Goal: Transaction & Acquisition: Purchase product/service

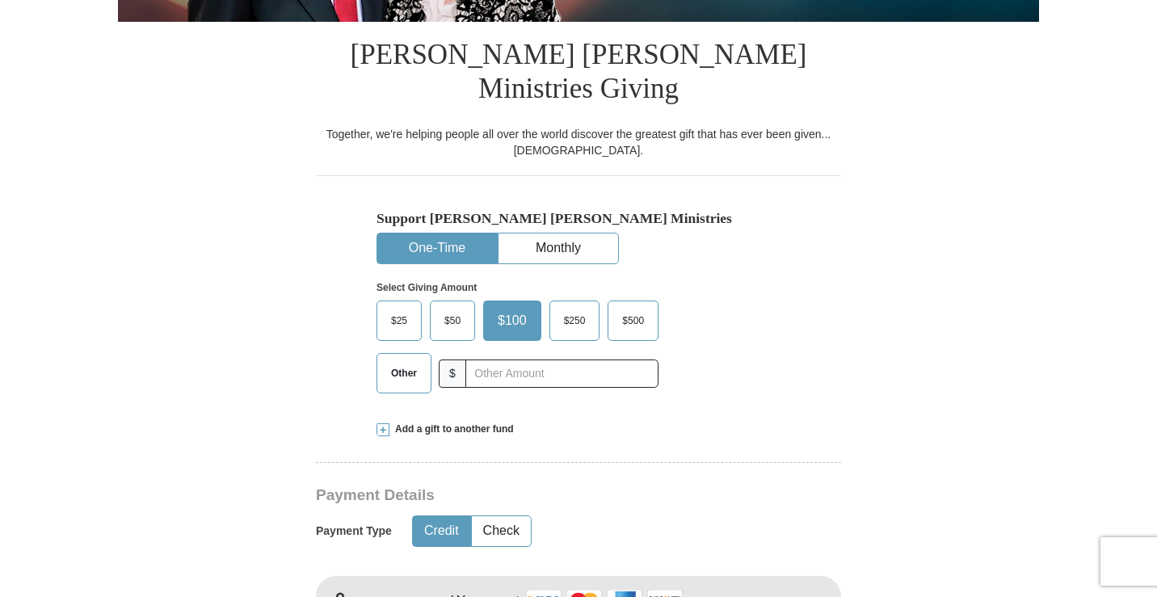
scroll to position [404, 0]
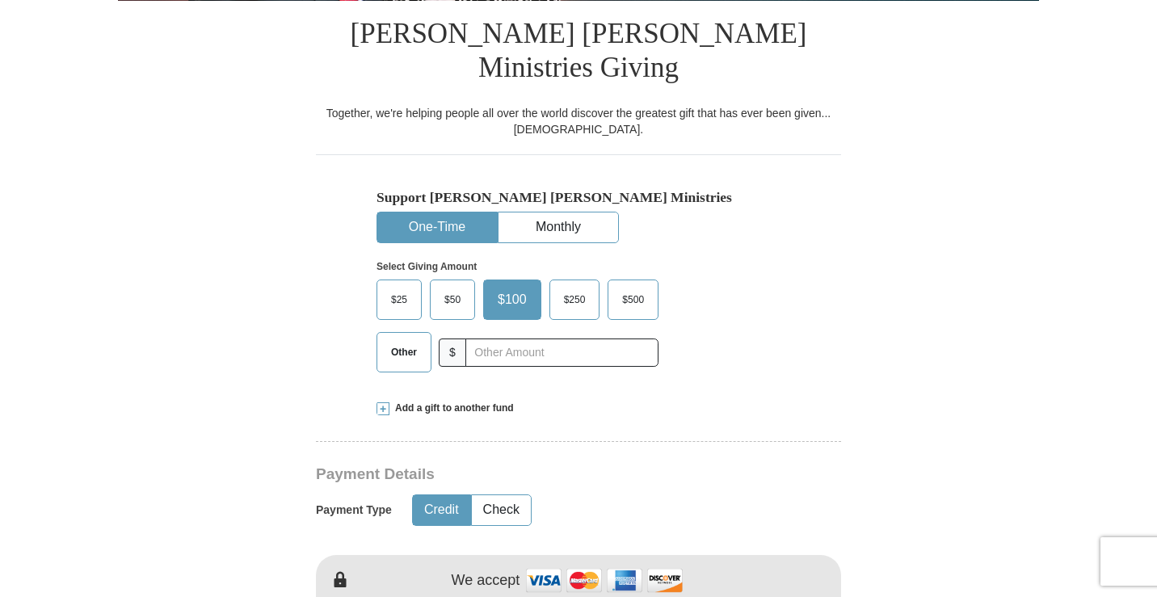
click at [458, 288] on span "$50" at bounding box center [452, 300] width 32 height 24
click at [0, 0] on input "$50" at bounding box center [0, 0] width 0 height 0
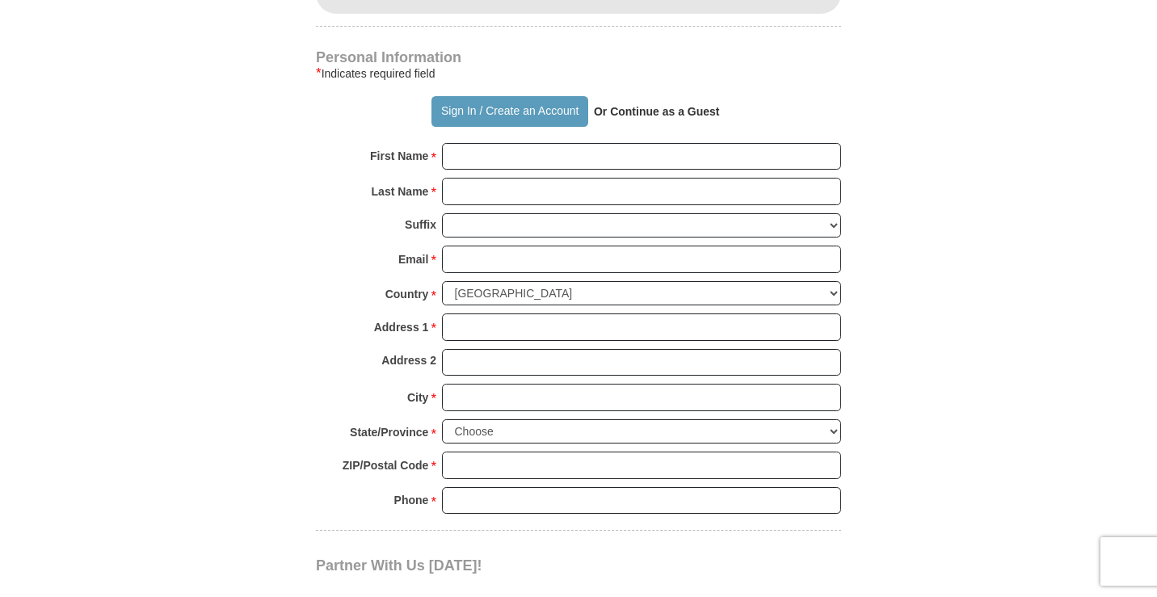
scroll to position [1131, 0]
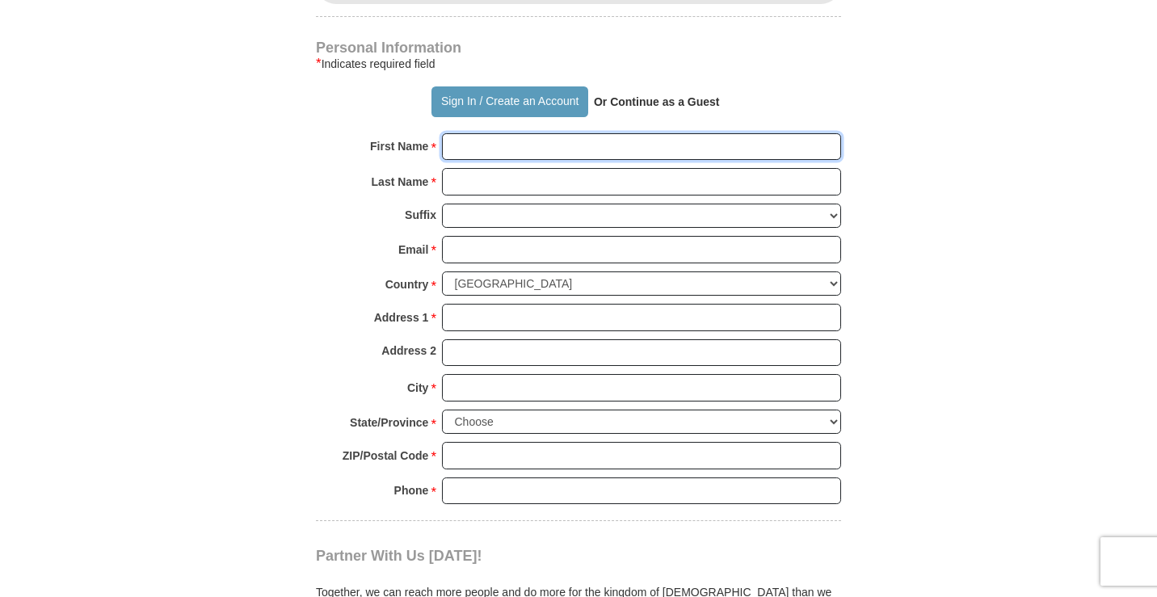
click at [461, 133] on input "First Name *" at bounding box center [641, 146] width 399 height 27
type input "[PERSON_NAME]"
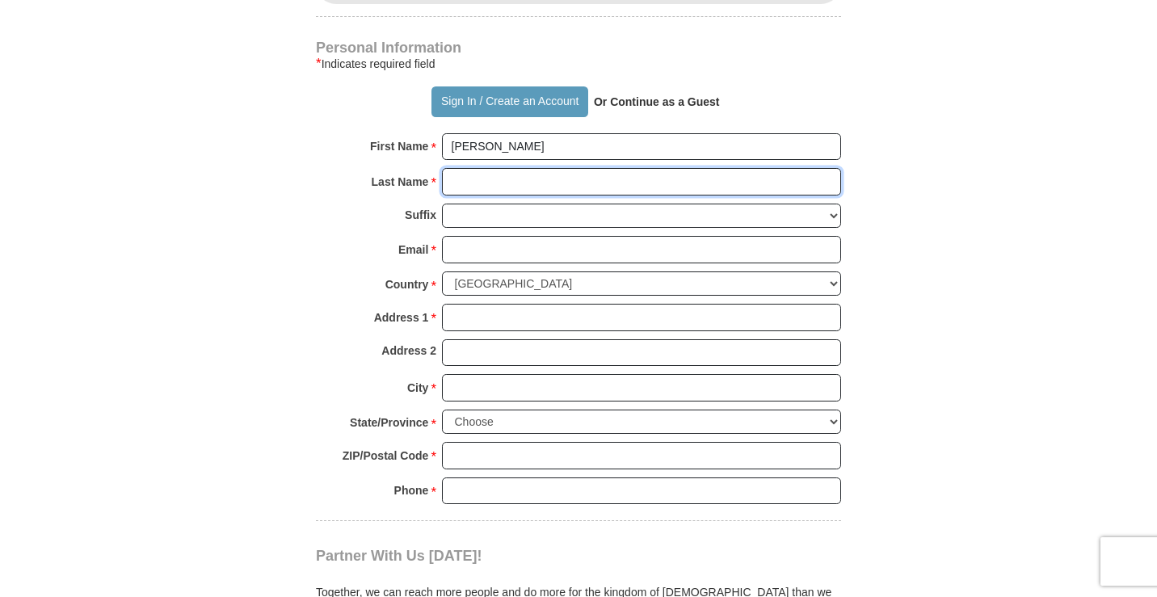
click at [491, 168] on input "Last Name *" at bounding box center [641, 181] width 399 height 27
type input "[PERSON_NAME]"
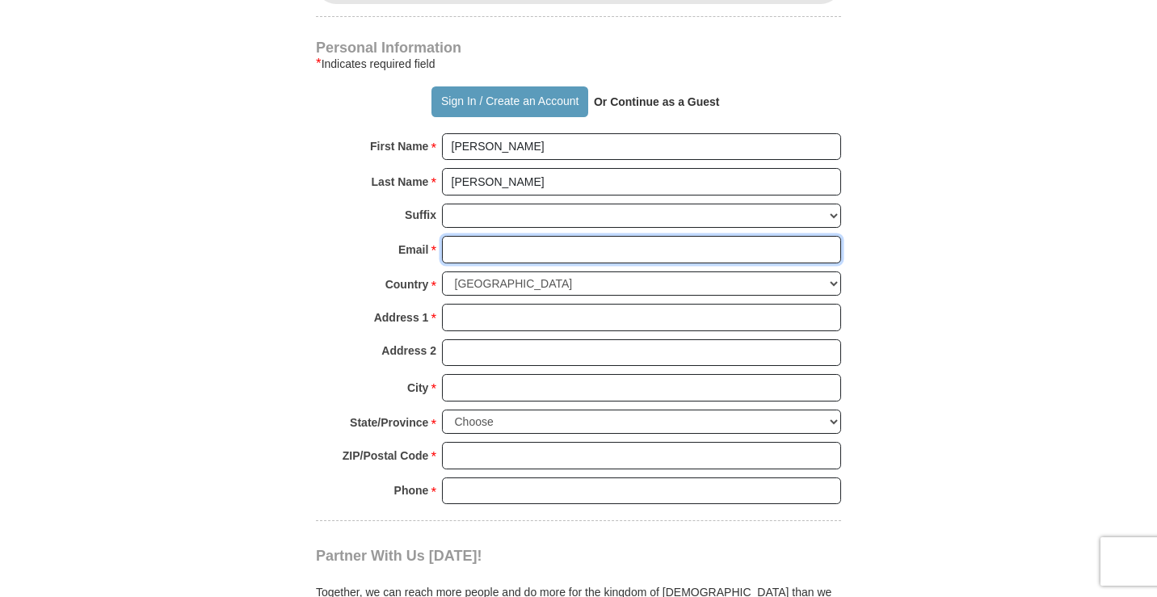
click at [489, 236] on input "Email *" at bounding box center [641, 249] width 399 height 27
type input "[PERSON_NAME][EMAIL_ADDRESS][DOMAIN_NAME]"
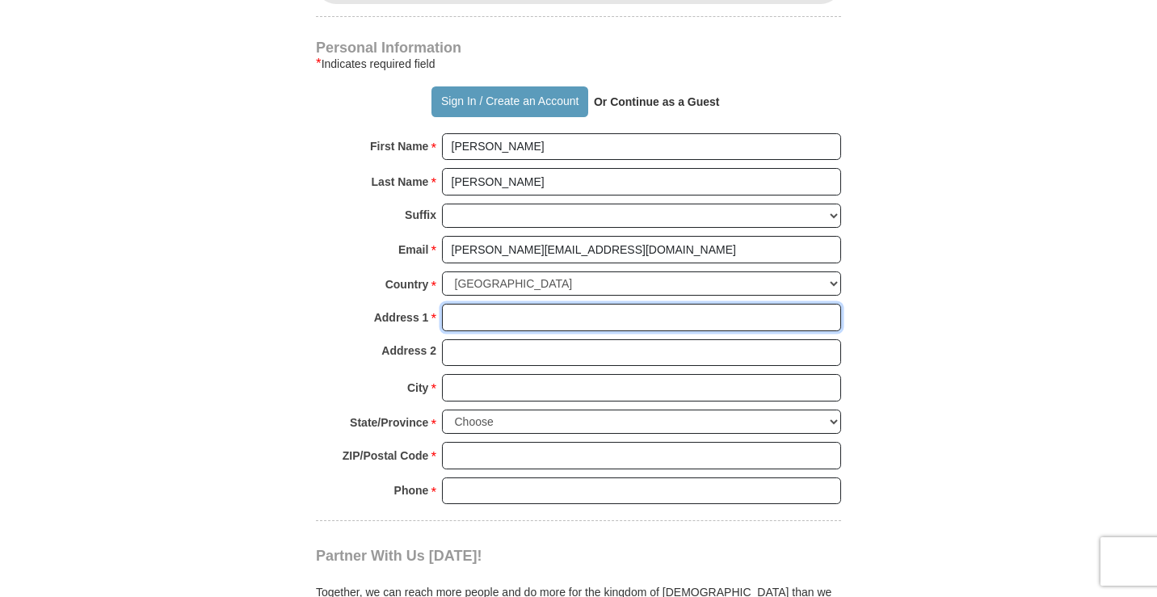
type input "[STREET_ADDRESS][PERSON_NAME]"
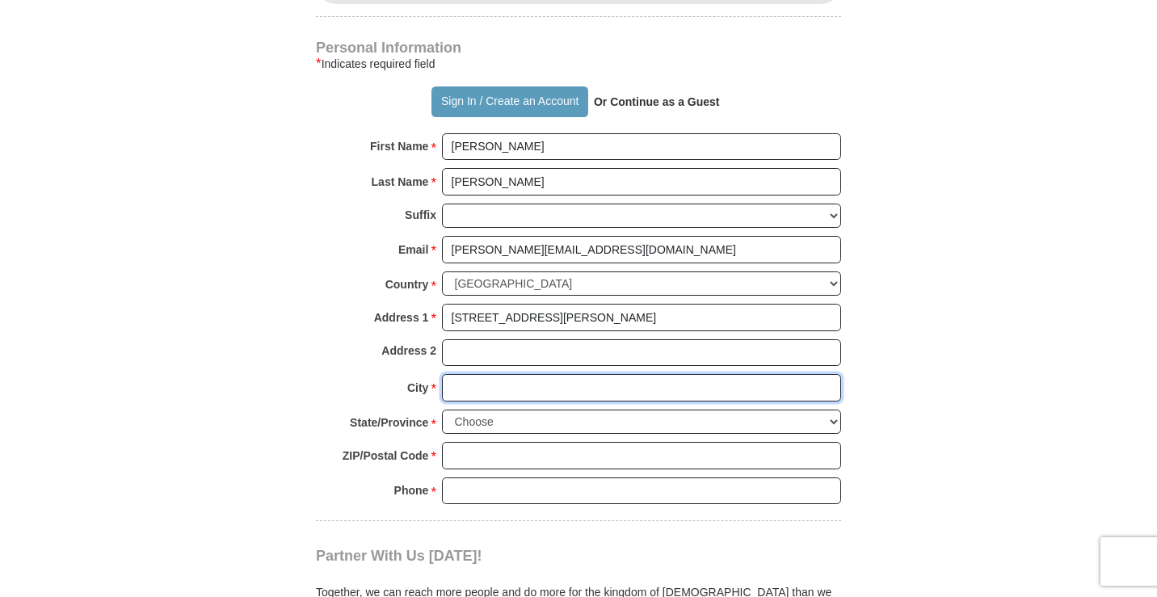
type input "[GEOGRAPHIC_DATA]"
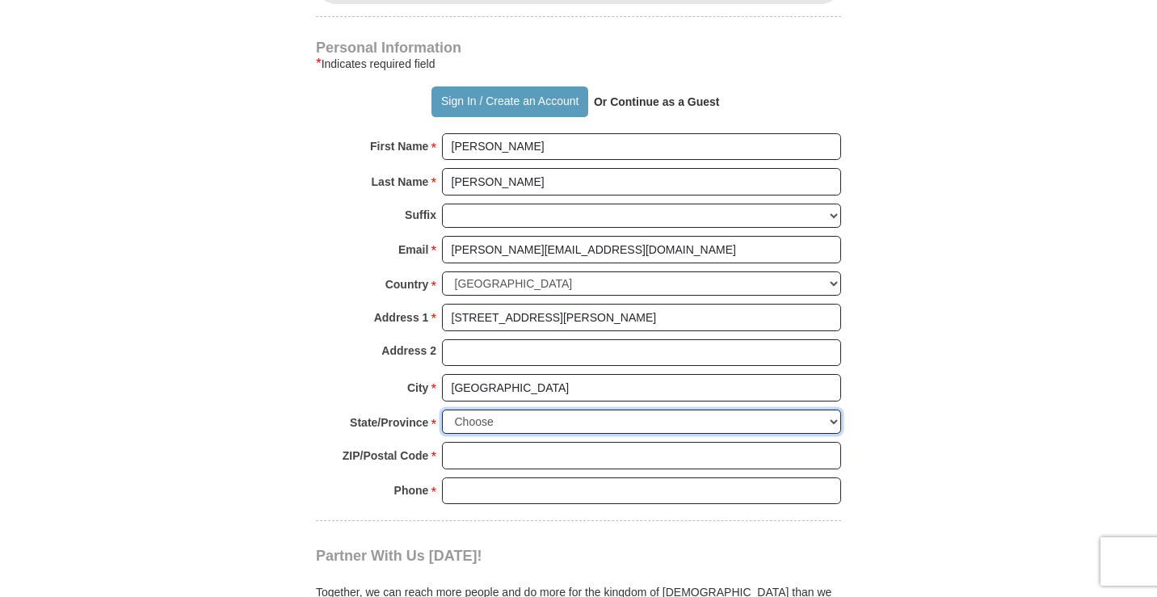
select select "[GEOGRAPHIC_DATA]"
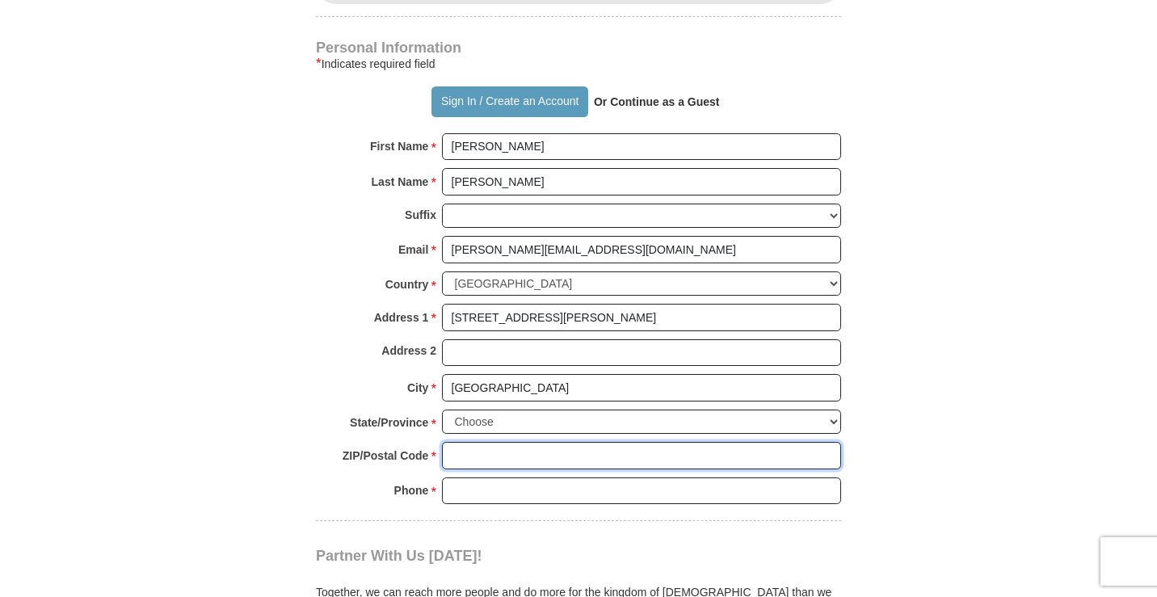
type input "75248-3804"
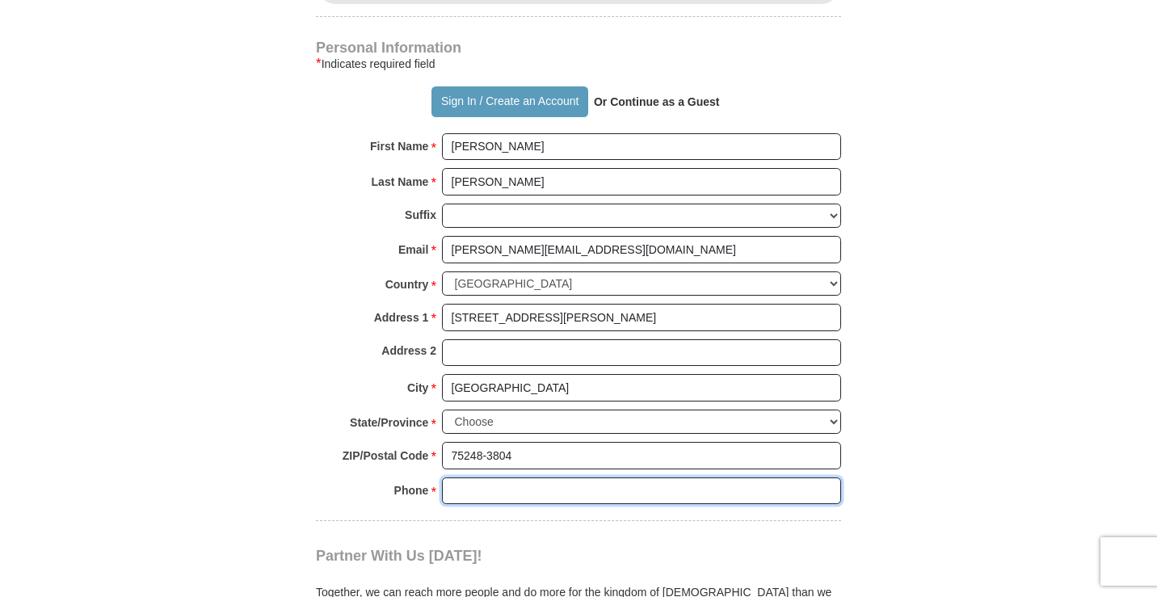
type input "9724580906"
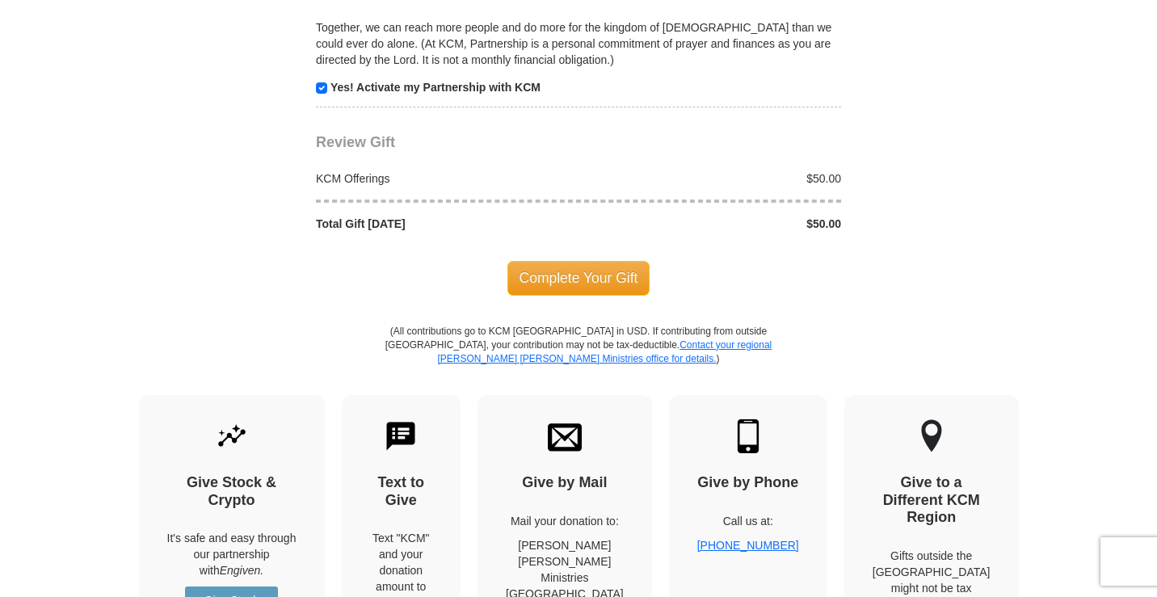
scroll to position [1697, 0]
click at [567, 260] on span "Complete Your Gift" at bounding box center [579, 277] width 143 height 34
